Goal: Task Accomplishment & Management: Complete application form

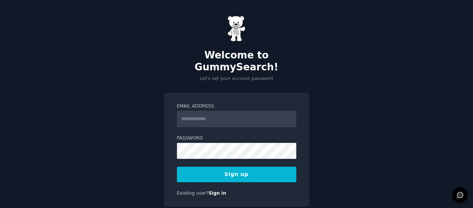
click at [218, 111] on input "Email Address" at bounding box center [237, 119] width 120 height 16
type input "**********"
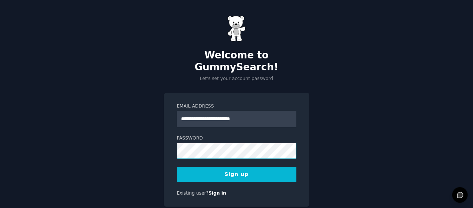
click at [177, 166] on button "Sign up" at bounding box center [237, 174] width 120 height 16
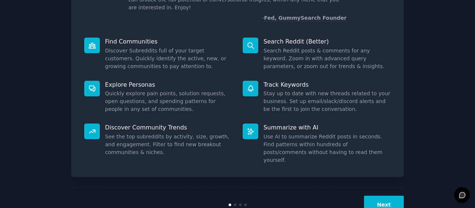
scroll to position [78, 0]
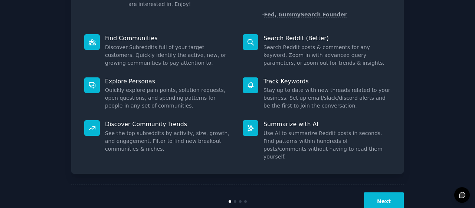
click at [387, 192] on button "Next" at bounding box center [384, 201] width 40 height 18
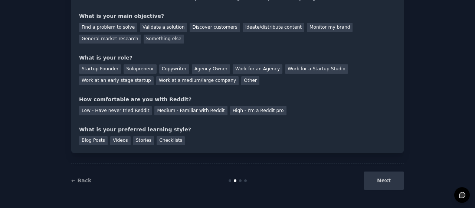
scroll to position [58, 0]
